Goal: Find specific page/section: Find specific page/section

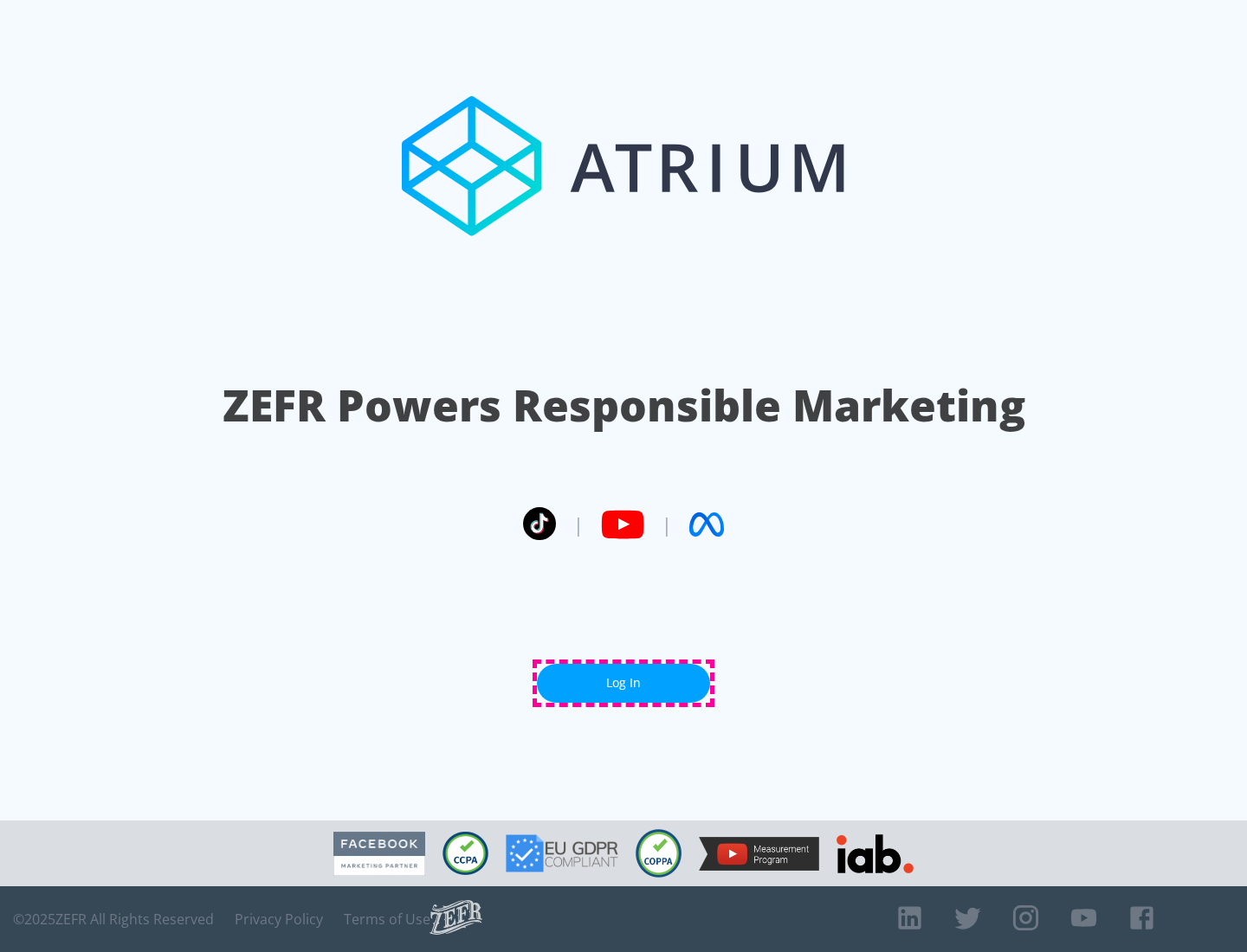
click at [624, 683] on link "Log In" at bounding box center [623, 683] width 173 height 39
